Goal: Browse casually

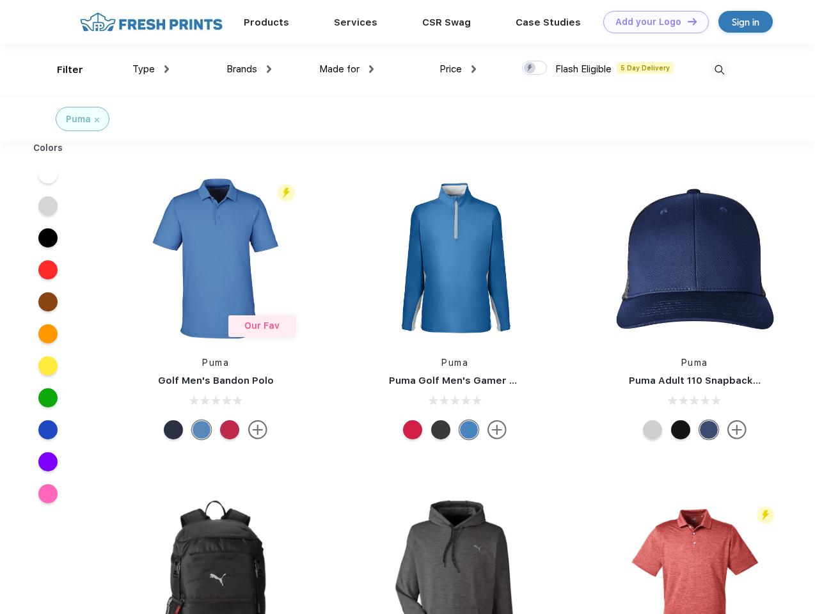
click at [651, 22] on link "Add your Logo Design Tool" at bounding box center [656, 22] width 106 height 22
click at [0, 0] on div "Design Tool" at bounding box center [0, 0] width 0 height 0
click at [686, 21] on link "Add your Logo Design Tool" at bounding box center [656, 22] width 106 height 22
click at [61, 70] on div "Filter" at bounding box center [70, 70] width 26 height 15
click at [151, 69] on span "Type" at bounding box center [143, 69] width 22 height 12
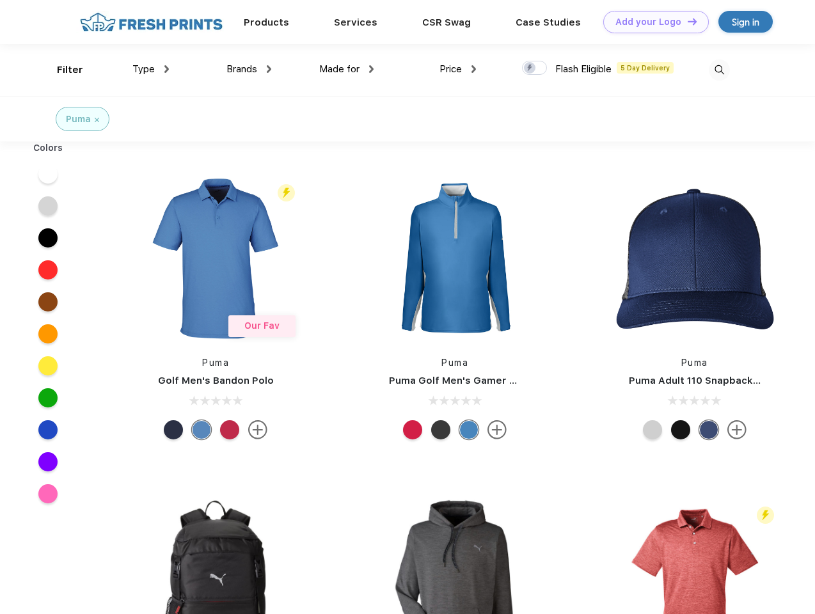
click at [249, 69] on span "Brands" at bounding box center [241, 69] width 31 height 12
click at [347, 69] on span "Made for" at bounding box center [339, 69] width 40 height 12
click at [458, 69] on span "Price" at bounding box center [450, 69] width 22 height 12
click at [535, 68] on div at bounding box center [534, 68] width 25 height 14
click at [530, 68] on input "checkbox" at bounding box center [526, 64] width 8 height 8
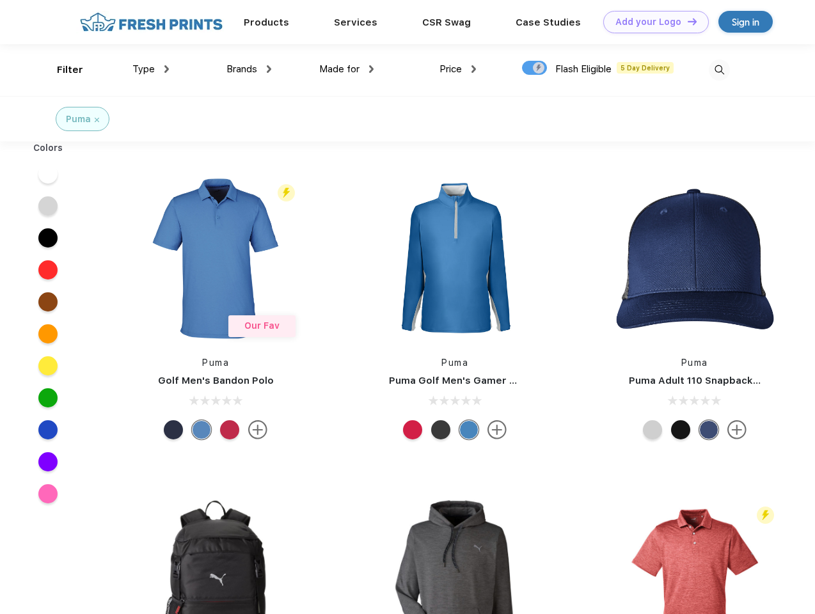
click at [719, 70] on img at bounding box center [719, 69] width 21 height 21
